Goal: Navigation & Orientation: Find specific page/section

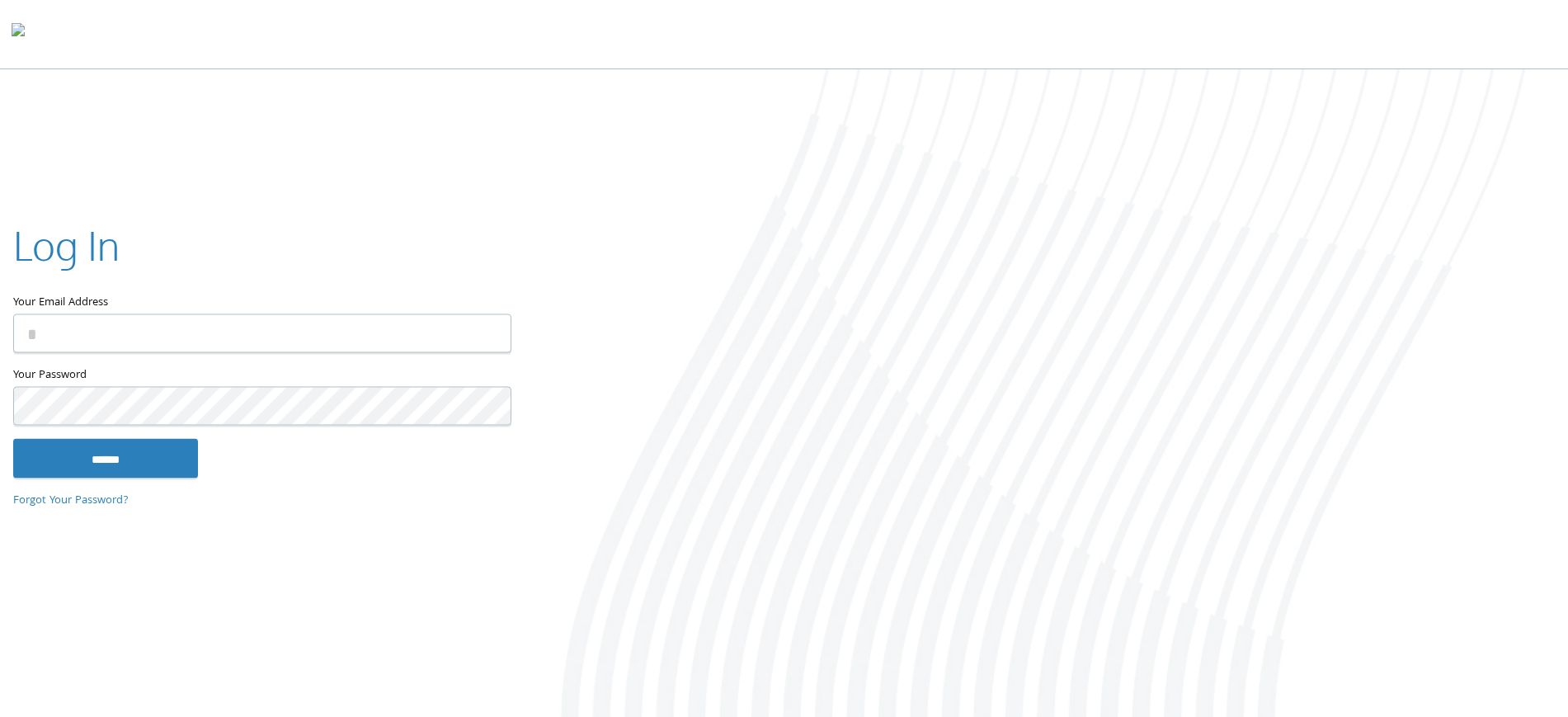
click at [345, 328] on input "Your Email Address" at bounding box center [262, 333] width 498 height 38
type input "**********"
click at [13, 438] on input "******" at bounding box center [105, 457] width 185 height 39
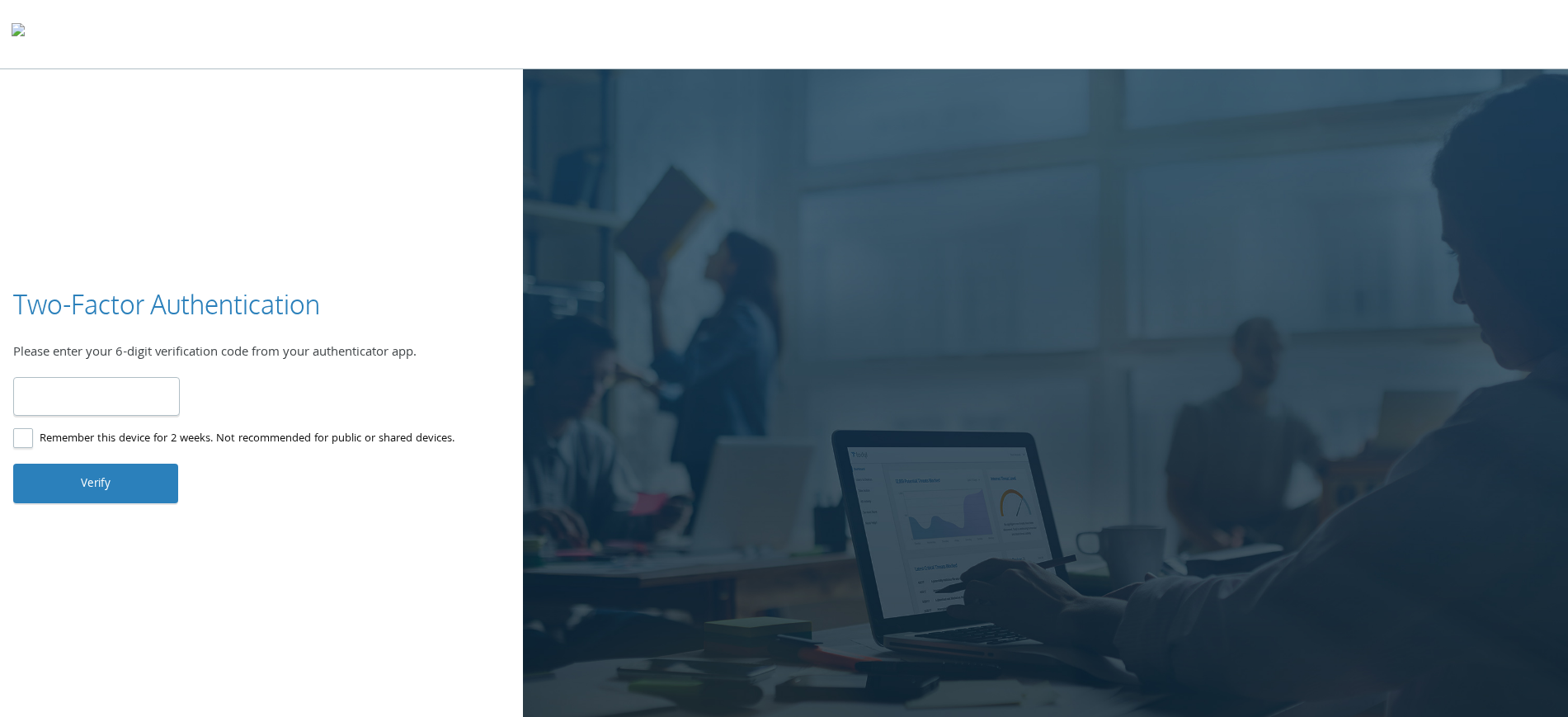
type input "******"
